Goal: Complete application form: Complete application form

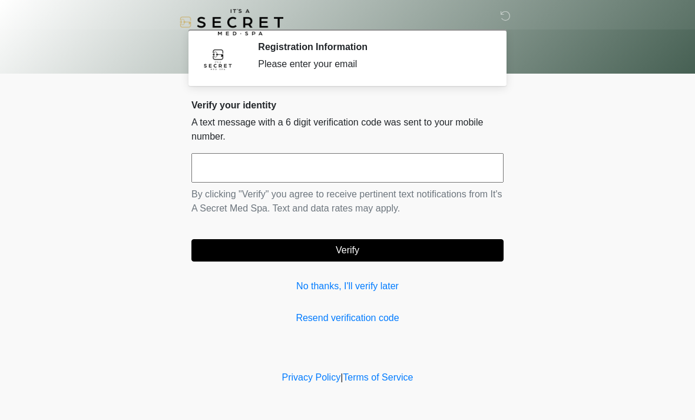
click at [216, 176] on input "text" at bounding box center [348, 167] width 312 height 29
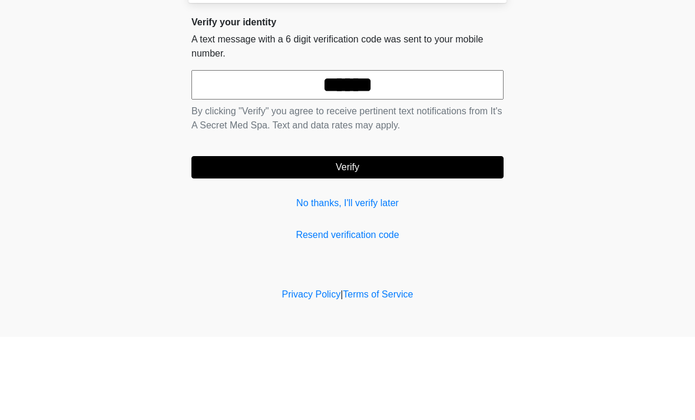
type input "******"
click at [304, 153] on form "****** By clicking "Verify" you agree to receive pertinent text notifications f…" at bounding box center [348, 207] width 312 height 108
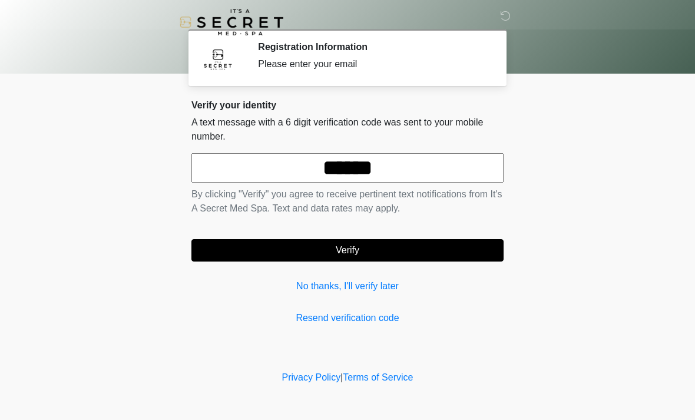
click at [335, 235] on form "****** By clicking "Verify" you agree to receive pertinent text notifications f…" at bounding box center [348, 207] width 312 height 108
click at [311, 259] on button "Verify" at bounding box center [348, 250] width 312 height 22
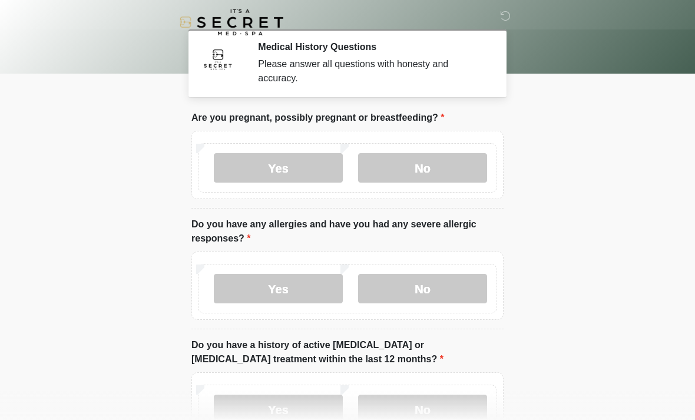
click at [450, 166] on label "No" at bounding box center [422, 167] width 129 height 29
click at [453, 302] on label "No" at bounding box center [422, 288] width 129 height 29
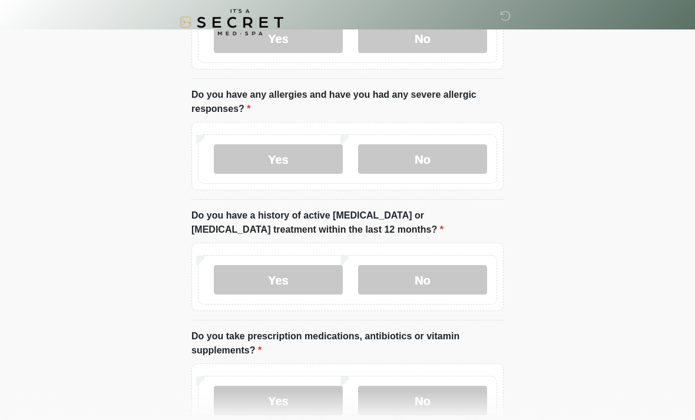
scroll to position [130, 0]
click at [458, 286] on label "No" at bounding box center [422, 279] width 129 height 29
click at [445, 408] on label "No" at bounding box center [422, 399] width 129 height 29
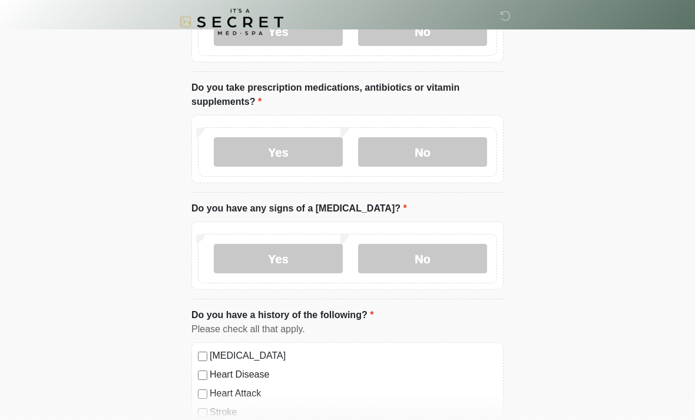
scroll to position [378, 0]
click at [458, 263] on label "No" at bounding box center [422, 258] width 129 height 29
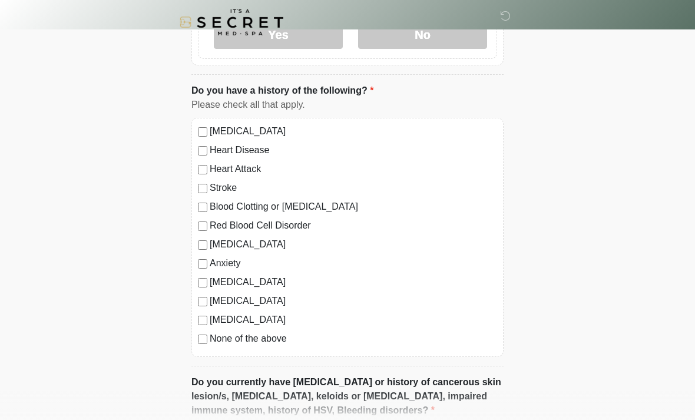
scroll to position [603, 0]
click at [286, 342] on label "None of the above" at bounding box center [354, 338] width 288 height 14
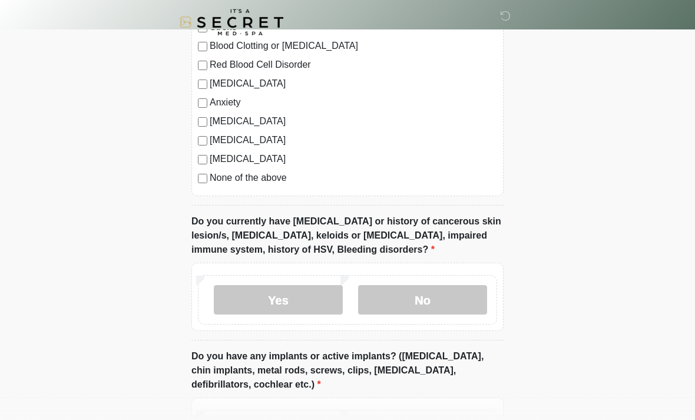
scroll to position [804, 0]
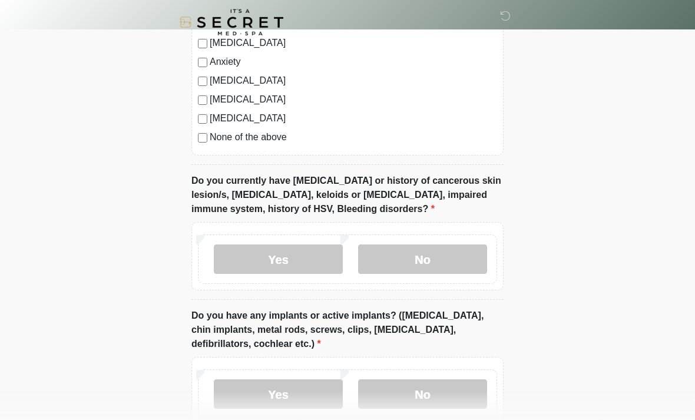
click at [464, 263] on label "No" at bounding box center [422, 259] width 129 height 29
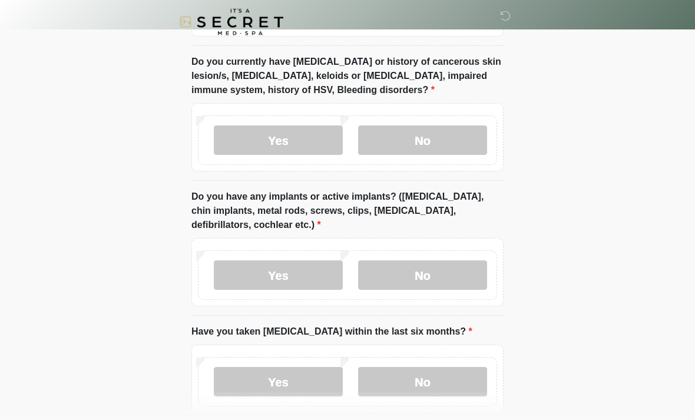
scroll to position [923, 0]
click at [469, 278] on label "No" at bounding box center [422, 274] width 129 height 29
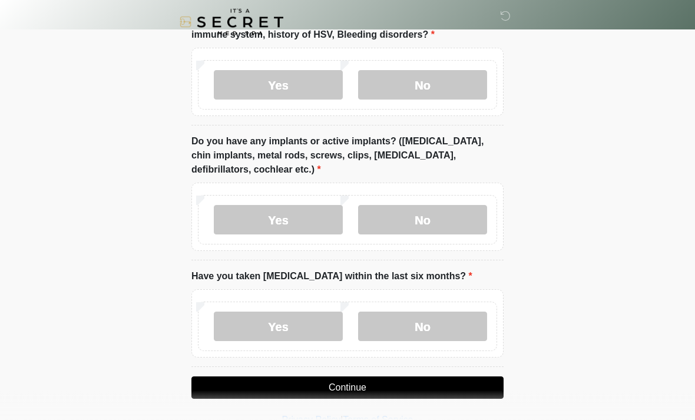
scroll to position [981, 0]
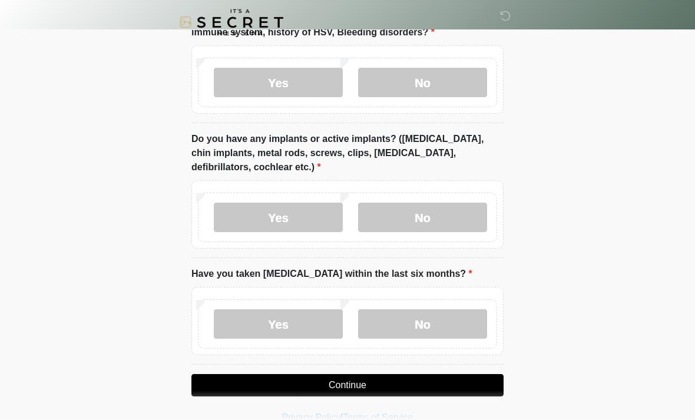
click at [469, 329] on label "No" at bounding box center [422, 323] width 129 height 29
click at [451, 387] on button "Continue" at bounding box center [348, 385] width 312 height 22
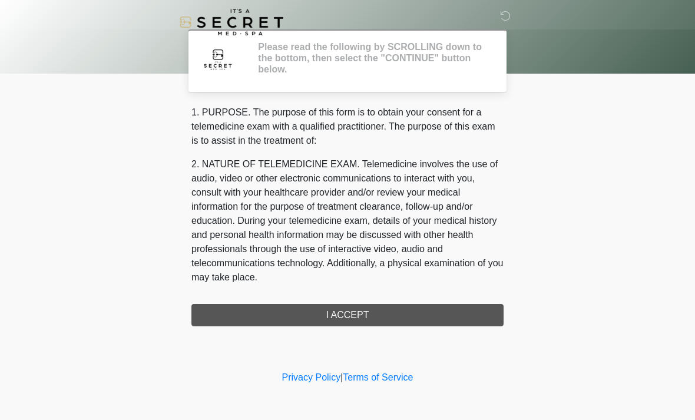
scroll to position [0, 0]
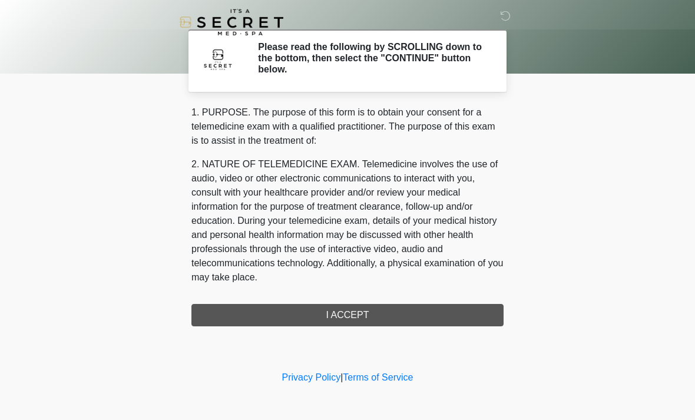
click at [398, 325] on div "1. PURPOSE. The purpose of this form is to obtain your consent for a telemedici…" at bounding box center [348, 215] width 312 height 221
click at [392, 314] on div "1. PURPOSE. The purpose of this form is to obtain your consent for a telemedici…" at bounding box center [348, 215] width 312 height 221
click at [361, 320] on div "1. PURPOSE. The purpose of this form is to obtain your consent for a telemedici…" at bounding box center [348, 215] width 312 height 221
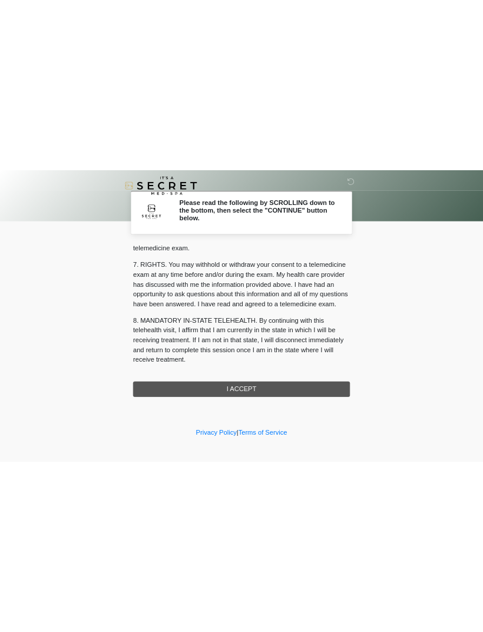
scroll to position [499, 0]
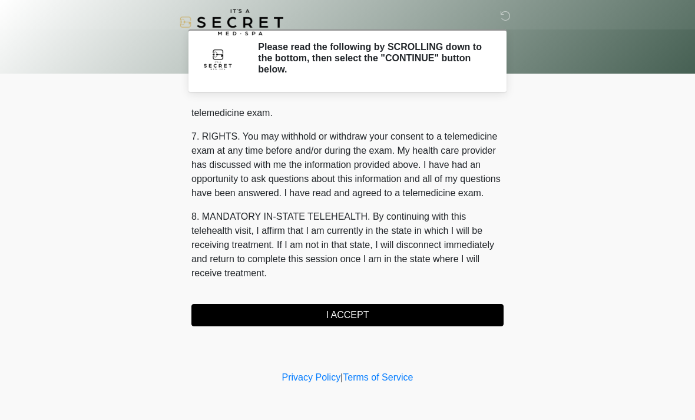
click at [378, 320] on button "I ACCEPT" at bounding box center [348, 315] width 312 height 22
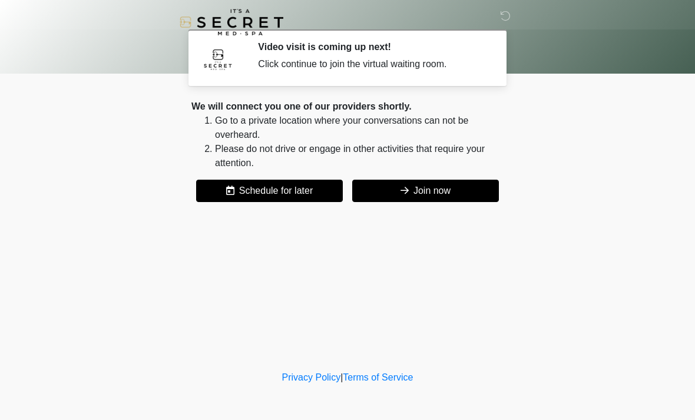
click at [443, 194] on button "Join now" at bounding box center [425, 191] width 147 height 22
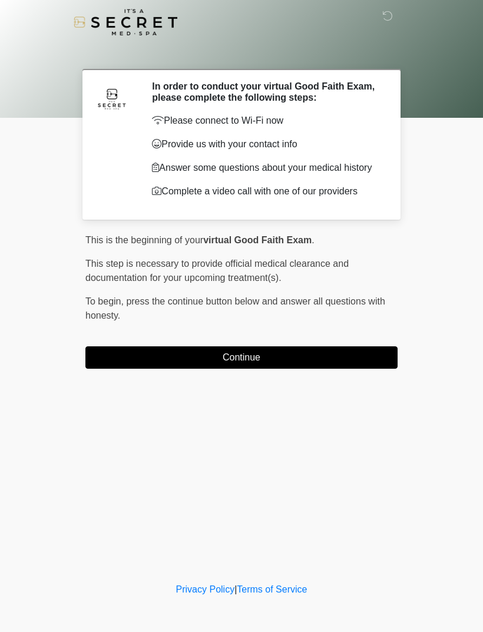
click at [325, 359] on button "Continue" at bounding box center [241, 358] width 312 height 22
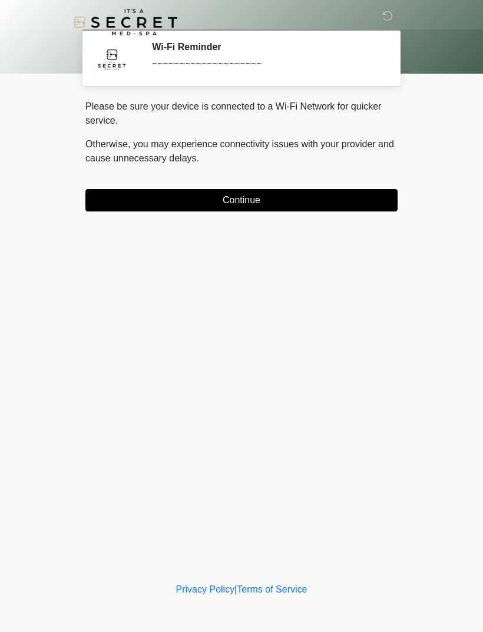
click at [281, 203] on button "Continue" at bounding box center [241, 200] width 312 height 22
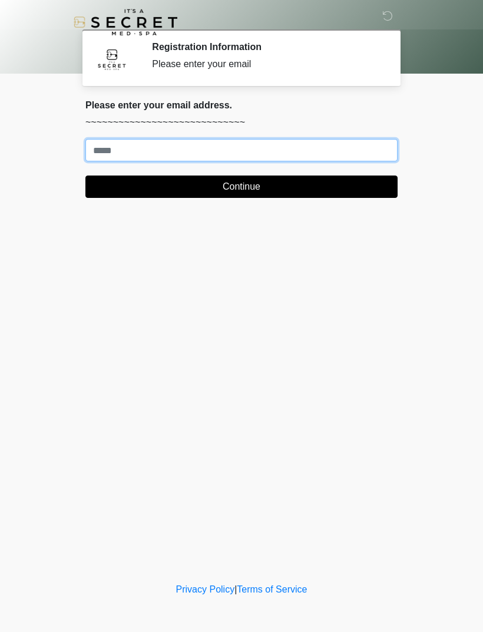
click at [206, 149] on input "Where should we email your treatment plan?" at bounding box center [241, 150] width 312 height 22
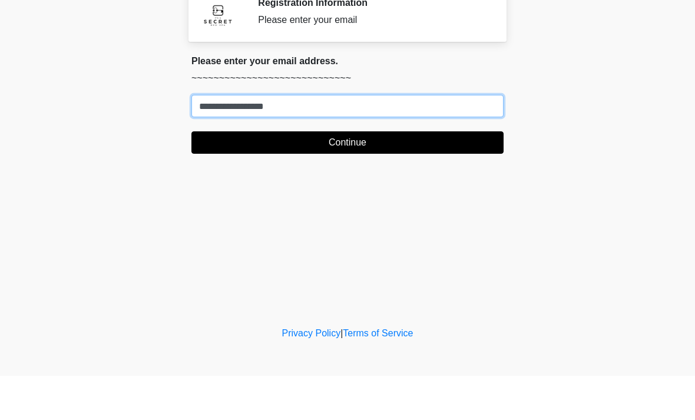
type input "**********"
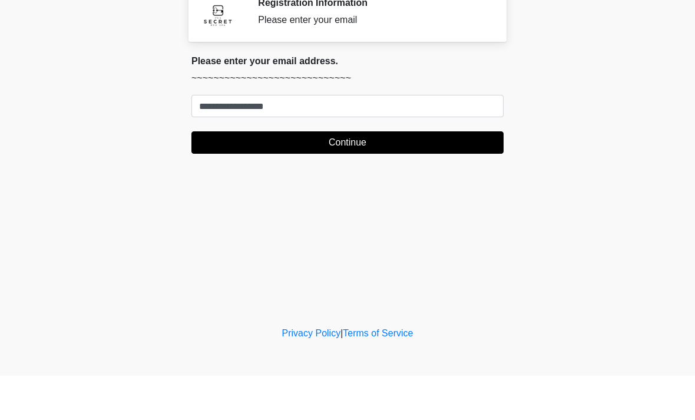
click at [358, 176] on button "Continue" at bounding box center [348, 187] width 312 height 22
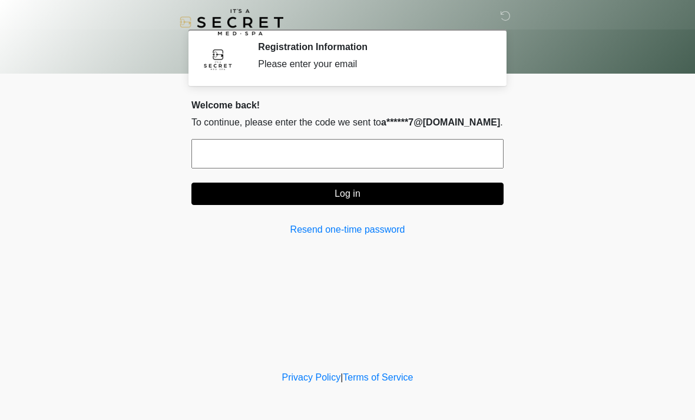
click at [225, 159] on input "text" at bounding box center [348, 153] width 312 height 29
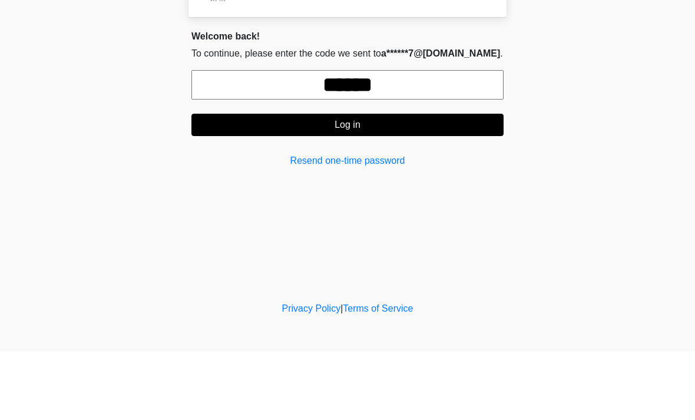
type input "******"
click at [420, 183] on button "Log in" at bounding box center [348, 194] width 312 height 22
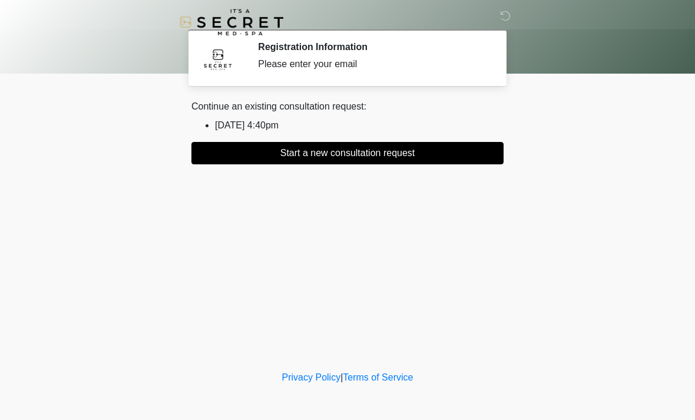
click at [349, 159] on button "Start a new consultation request" at bounding box center [348, 153] width 312 height 22
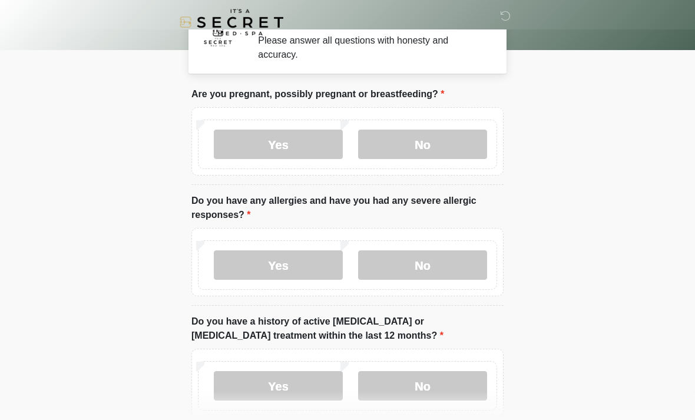
scroll to position [23, 0]
click at [431, 143] on label "No" at bounding box center [422, 144] width 129 height 29
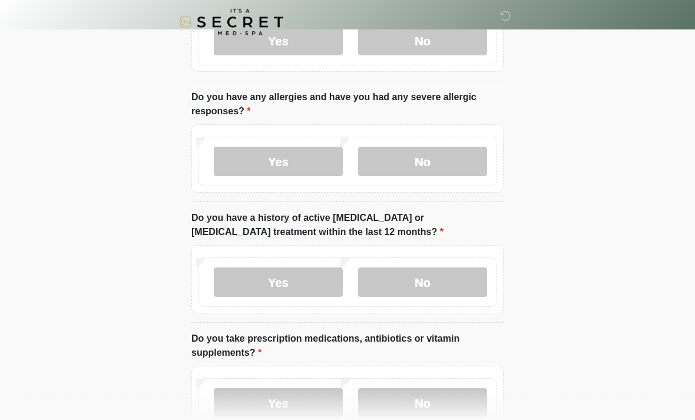
scroll to position [128, 0]
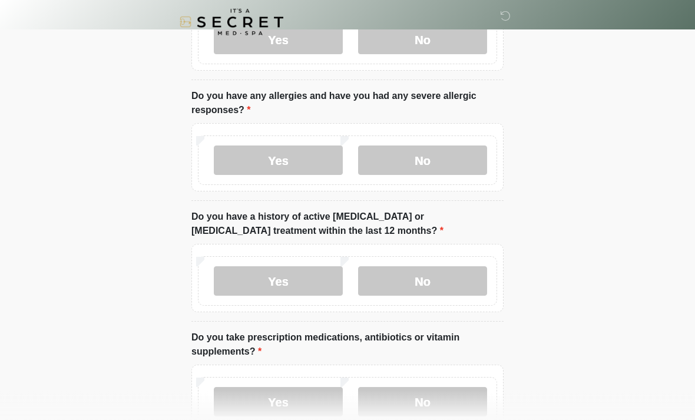
click at [425, 162] on label "No" at bounding box center [422, 160] width 129 height 29
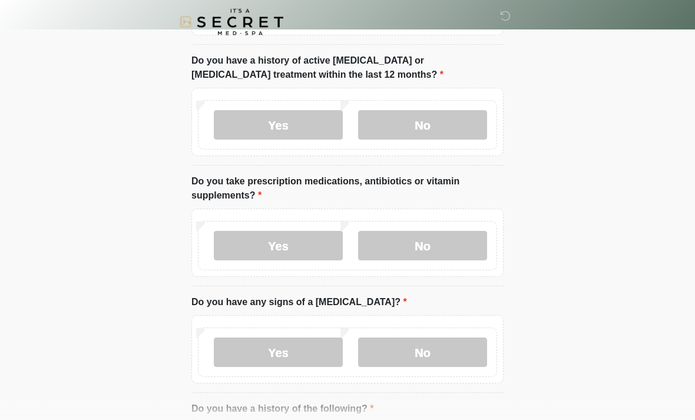
scroll to position [285, 0]
click at [451, 122] on label "No" at bounding box center [422, 124] width 129 height 29
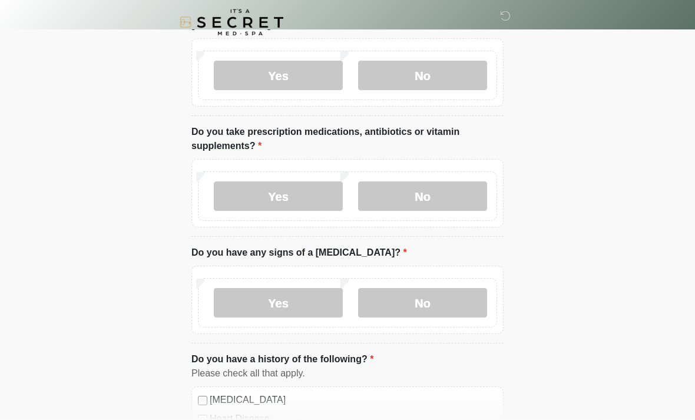
scroll to position [368, 0]
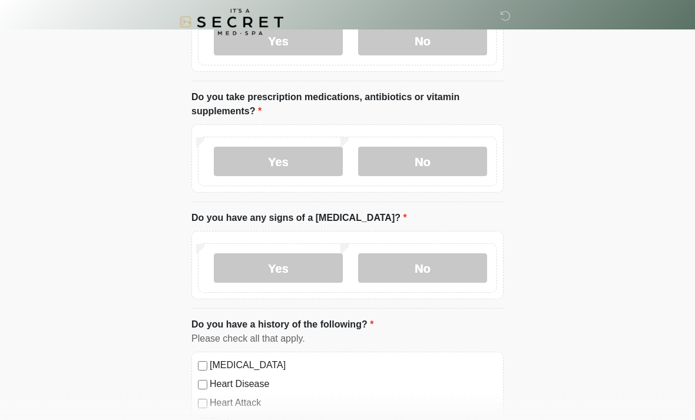
click at [431, 154] on label "No" at bounding box center [422, 161] width 129 height 29
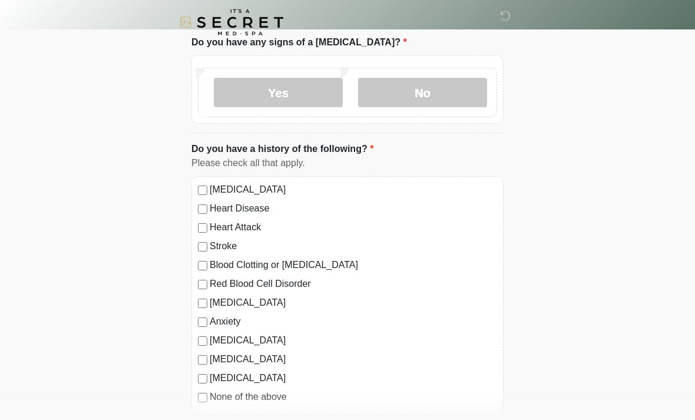
scroll to position [530, 0]
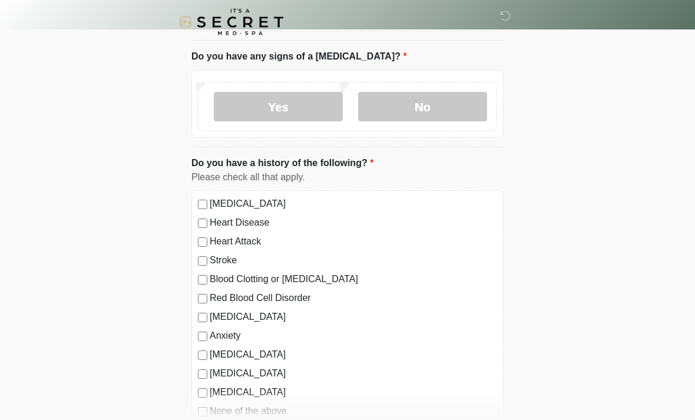
click at [438, 105] on label "No" at bounding box center [422, 107] width 129 height 29
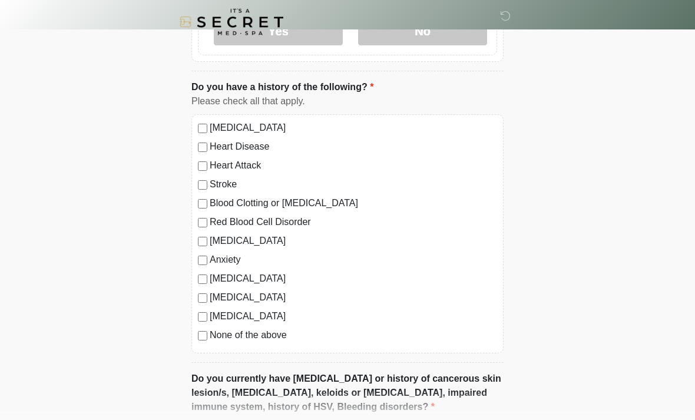
scroll to position [606, 0]
click at [213, 258] on label "Anxiety" at bounding box center [354, 260] width 288 height 14
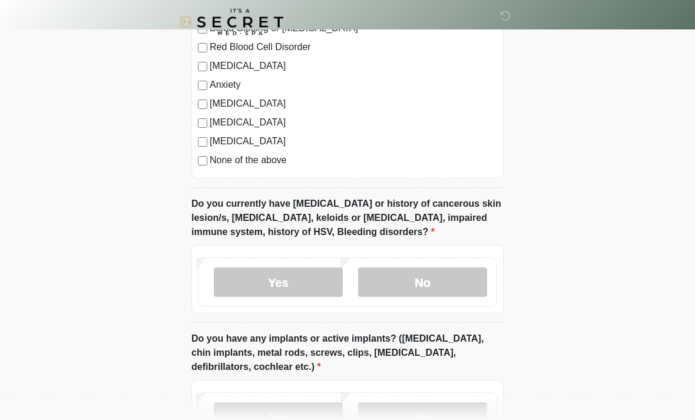
scroll to position [829, 0]
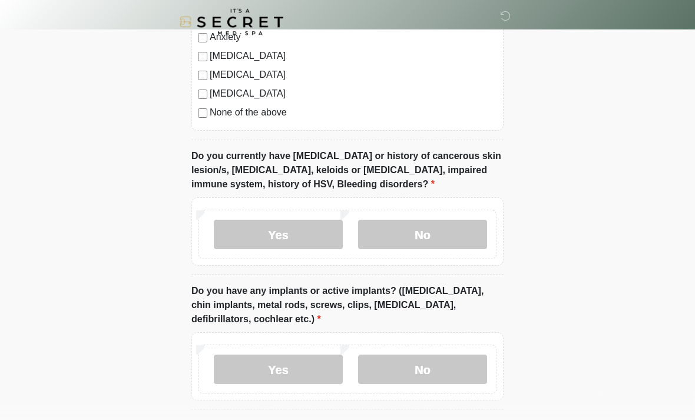
click at [430, 235] on label "No" at bounding box center [422, 234] width 129 height 29
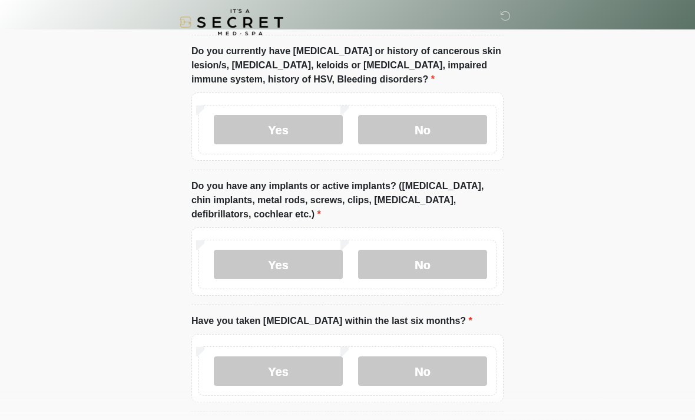
scroll to position [981, 0]
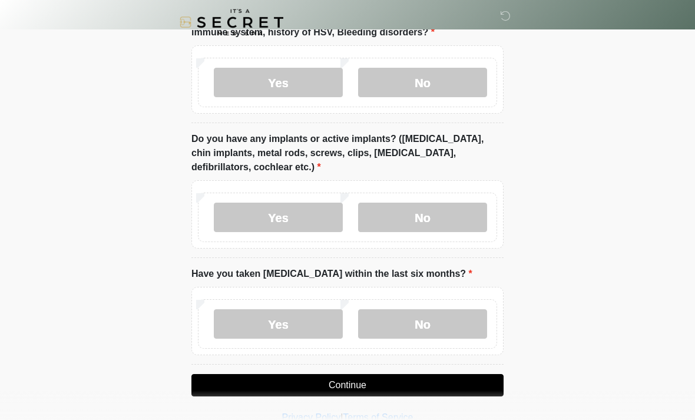
click at [423, 222] on label "No" at bounding box center [422, 217] width 129 height 29
click at [411, 315] on label "No" at bounding box center [422, 323] width 129 height 29
click at [366, 379] on button "Continue" at bounding box center [348, 385] width 312 height 22
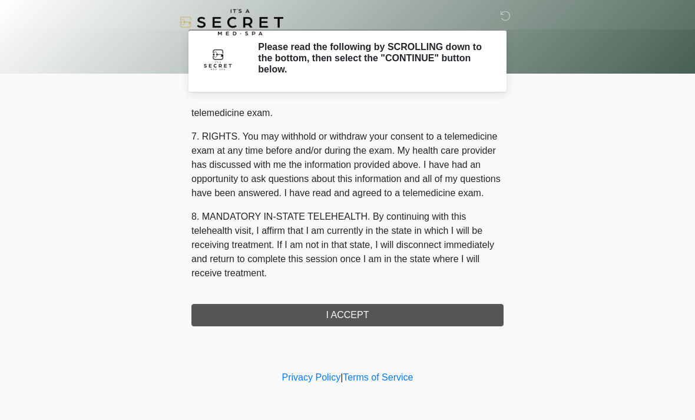
scroll to position [499, 0]
click at [349, 317] on button "I ACCEPT" at bounding box center [348, 315] width 312 height 22
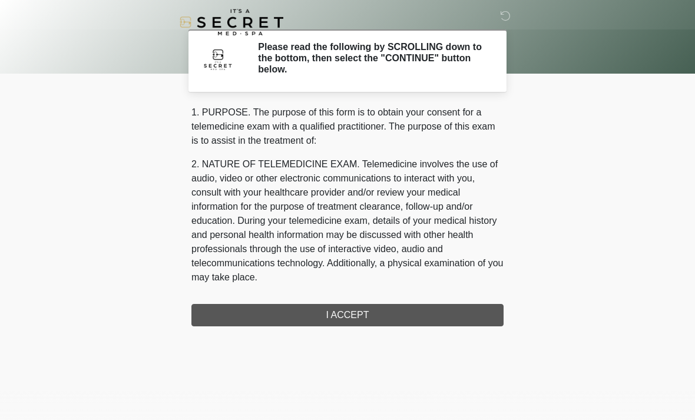
click at [359, 314] on div "‎ ‎ Please read the following by SCROLLING down to the bottom, then select the …" at bounding box center [348, 220] width 354 height 417
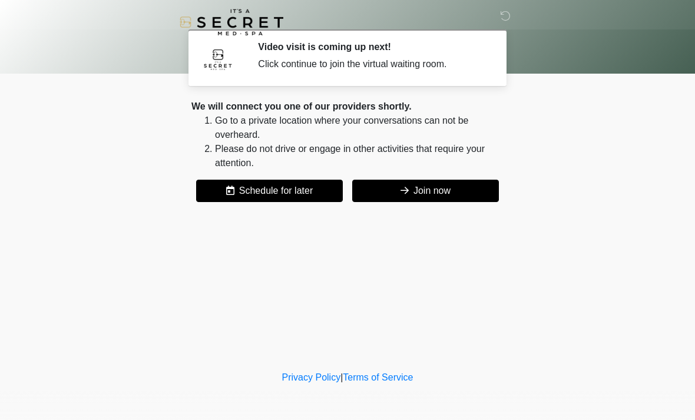
click at [414, 197] on button "Join now" at bounding box center [425, 191] width 147 height 22
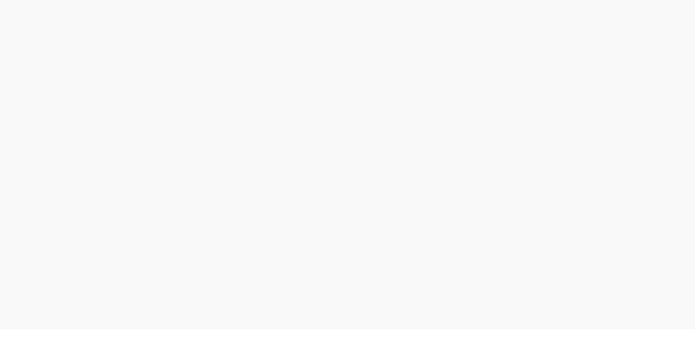
scroll to position [4, 0]
